Goal: Find specific page/section: Find specific page/section

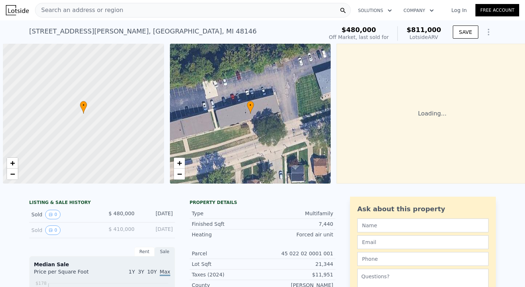
scroll to position [0, 3]
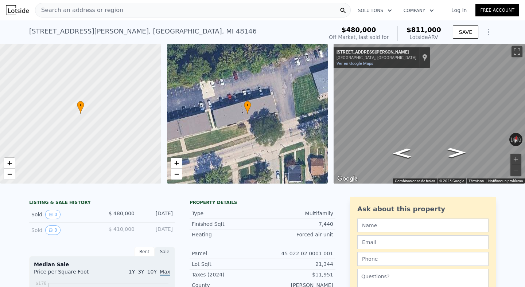
click at [186, 12] on div "Search an address or region" at bounding box center [193, 10] width 316 height 15
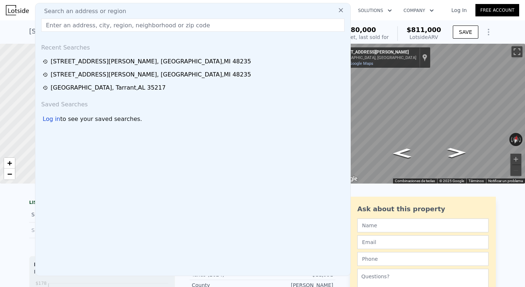
click at [17, 35] on div "1820 Goddard Rd , Lincoln Park , MI 48146 Sold Sep 2019 for $480k (~ARV $811k )…" at bounding box center [262, 31] width 525 height 23
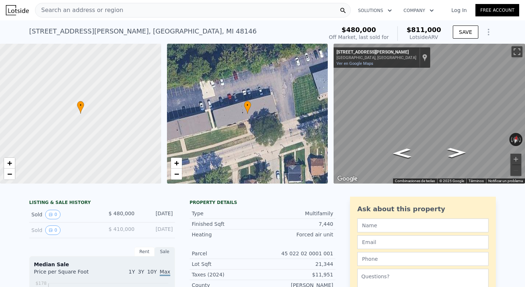
click at [57, 29] on div "1820 Goddard Rd , Lincoln Park , MI 48146" at bounding box center [142, 31] width 227 height 10
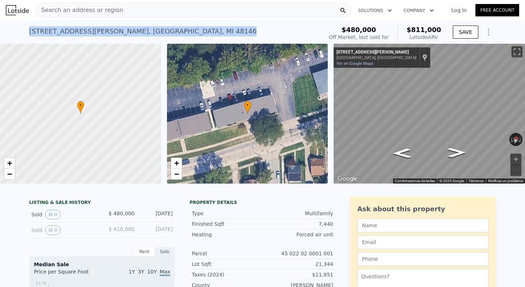
copy div "1820 Goddard Rd , Lincoln Park , MI 48146 Sold Sep 2019 for $480k (~ARV $811k )"
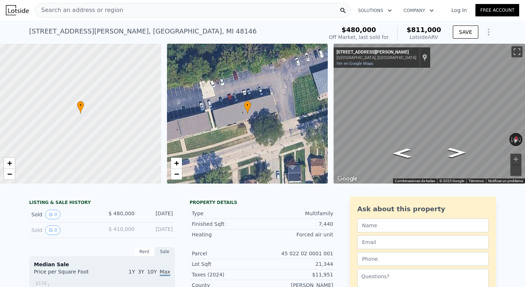
click at [55, 15] on div "Search an address or region" at bounding box center [79, 10] width 88 height 14
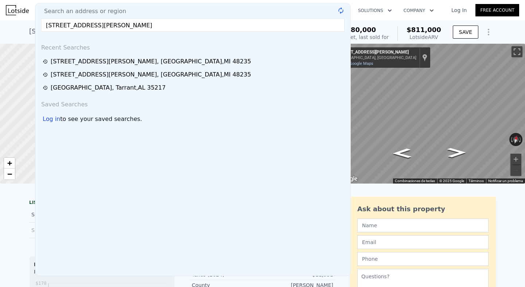
click at [55, 24] on input "1820 Goddard Rd, Lincoln Park, MI 48146" at bounding box center [192, 25] width 303 height 13
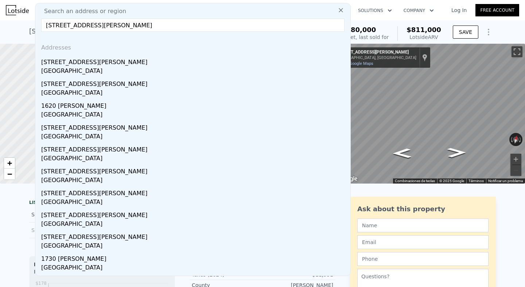
type input "1830 Goddard Rd, Lincoln Park, MI 48146"
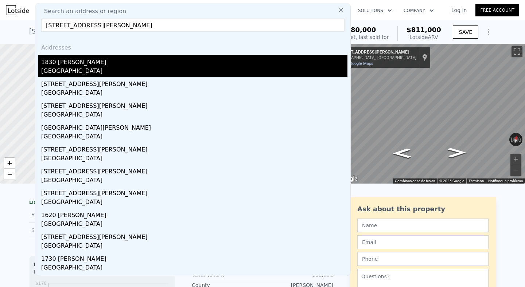
click at [140, 66] on div "1830 Goddard Rd" at bounding box center [194, 61] width 306 height 12
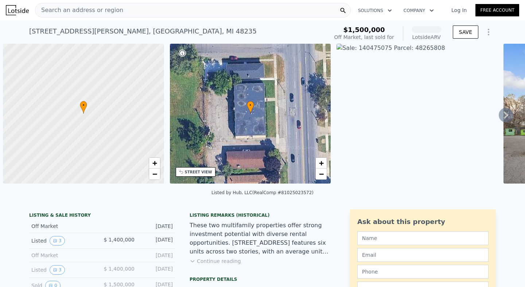
scroll to position [0, 3]
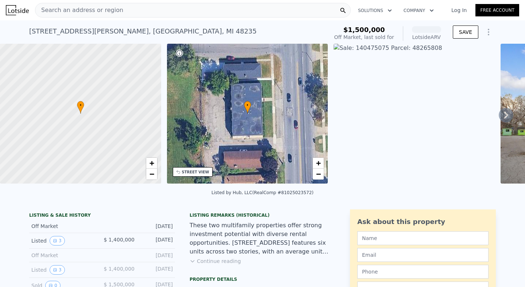
click at [169, 31] on div "[STREET_ADDRESS][PERSON_NAME] No sales on record (~ARV )" at bounding box center [177, 33] width 296 height 20
